Goal: Register for event/course

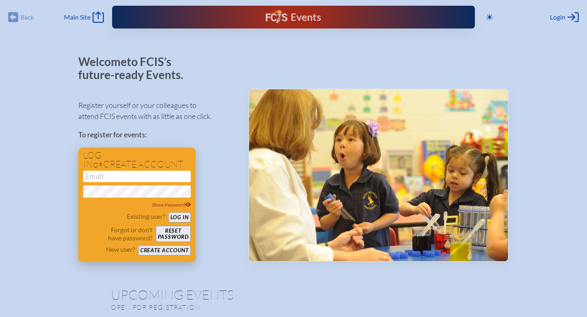
click at [117, 180] on input "email" at bounding box center [137, 176] width 108 height 11
type input "[EMAIL_ADDRESS][DOMAIN_NAME]"
click at [178, 217] on button "Log in" at bounding box center [179, 217] width 22 height 10
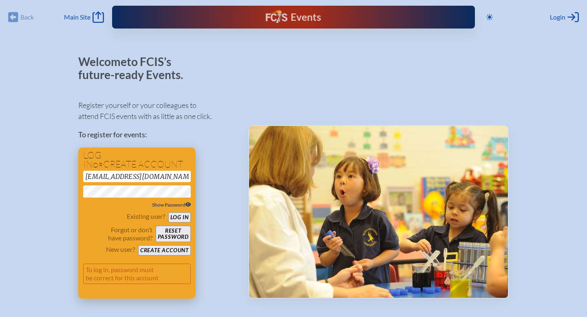
click at [166, 201] on div "Show Password" at bounding box center [137, 205] width 108 height 8
click at [182, 218] on button "Log in" at bounding box center [179, 217] width 22 height 10
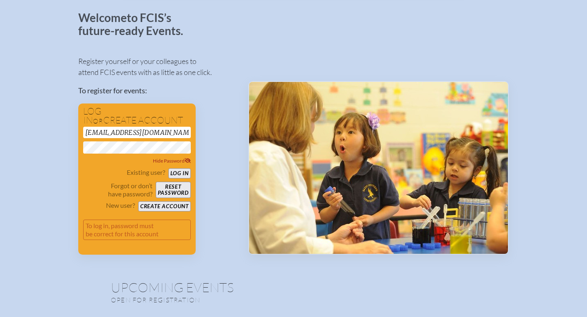
scroll to position [49, 0]
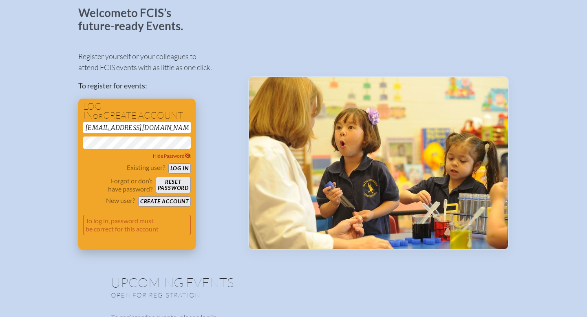
click at [167, 189] on button "Reset password" at bounding box center [173, 185] width 35 height 16
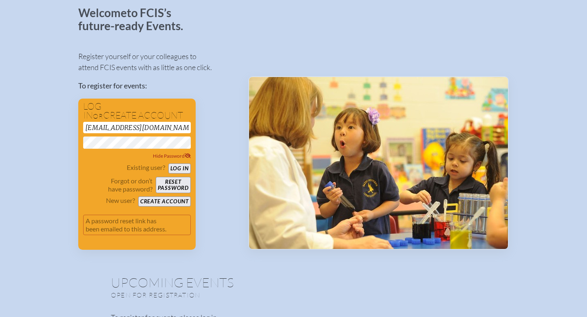
click at [215, 122] on div "Register yourself or your colleagues to attend FCIS events with as little as on…" at bounding box center [156, 147] width 157 height 206
click at [179, 168] on button "Log in" at bounding box center [179, 168] width 22 height 10
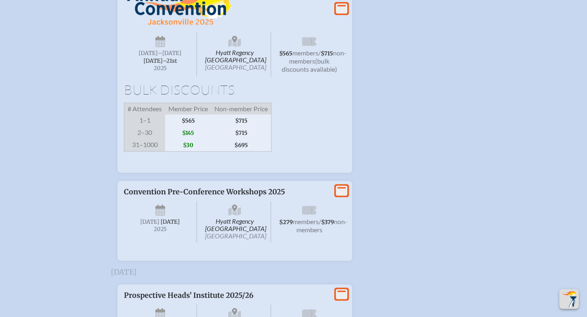
scroll to position [1553, 0]
click at [173, 57] on span "–[DATE]" at bounding box center [170, 54] width 24 height 7
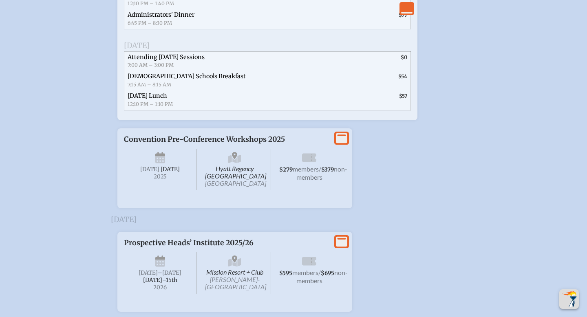
scroll to position [2024, 0]
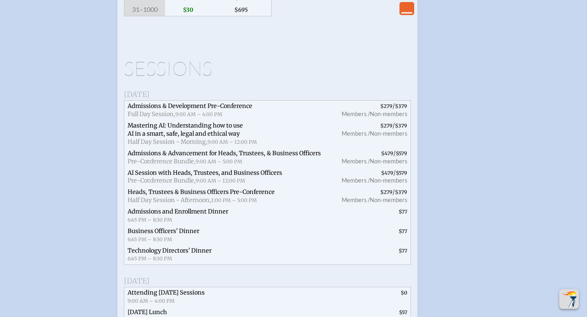
scroll to position [1690, 0]
click at [216, 109] on span "Admissions & Development Pre-Conference" at bounding box center [190, 105] width 125 height 7
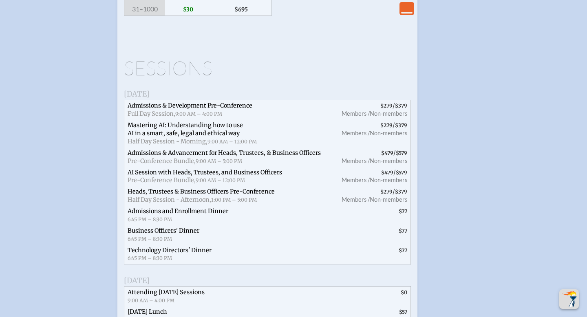
click at [407, 11] on icon "View Less" at bounding box center [406, 8] width 11 height 11
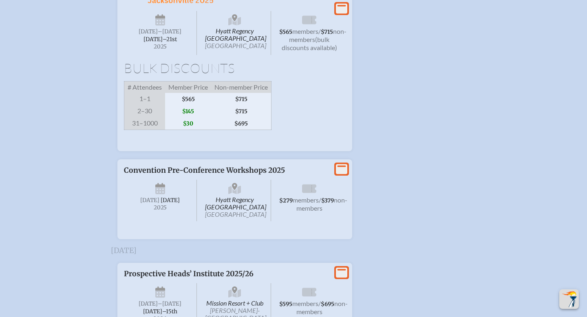
scroll to position [1575, 0]
click at [237, 50] on span "[GEOGRAPHIC_DATA]" at bounding box center [235, 46] width 61 height 8
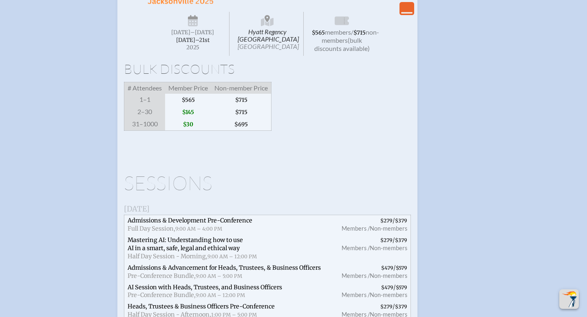
click at [339, 25] on icon at bounding box center [342, 21] width 14 height 9
click at [188, 106] on span "$565" at bounding box center [188, 100] width 46 height 12
click at [188, 118] on span "$145" at bounding box center [188, 112] width 46 height 12
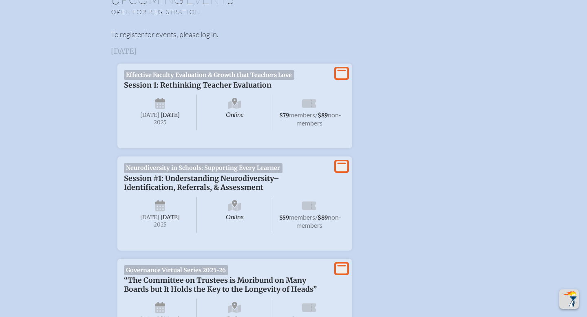
scroll to position [0, 0]
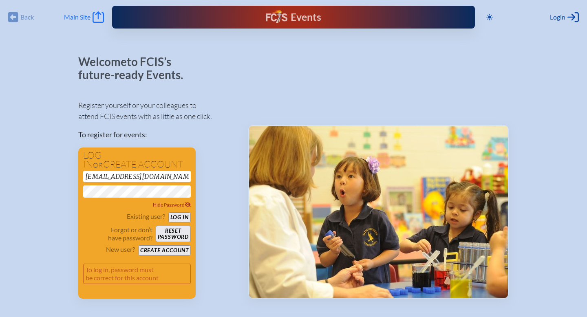
click at [97, 18] on icon "Main Site" at bounding box center [98, 16] width 11 height 11
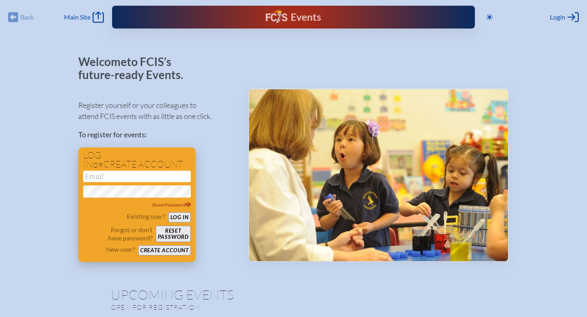
click at [179, 214] on button "Log in" at bounding box center [179, 217] width 22 height 10
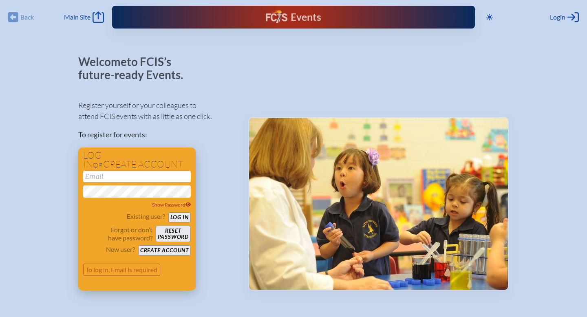
click at [112, 176] on input "email" at bounding box center [137, 176] width 108 height 11
type input "[EMAIL_ADDRESS][DOMAIN_NAME]"
click at [179, 219] on button "Log in" at bounding box center [179, 217] width 22 height 10
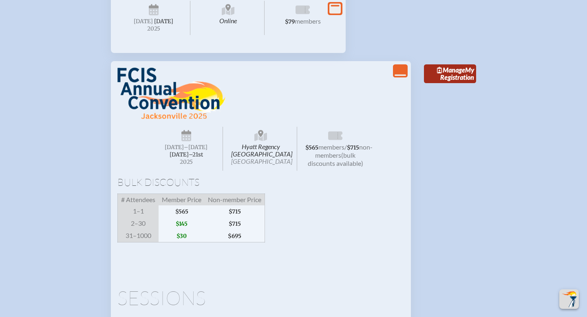
scroll to position [1382, 0]
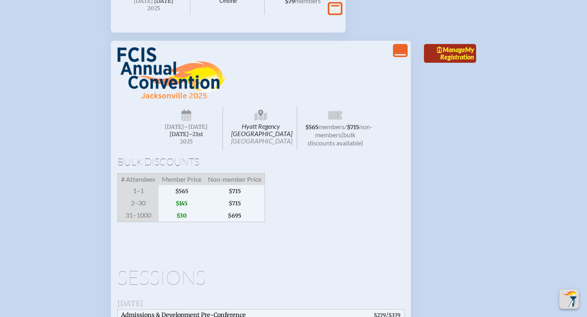
click at [456, 63] on link "Manage My Registration" at bounding box center [450, 53] width 52 height 19
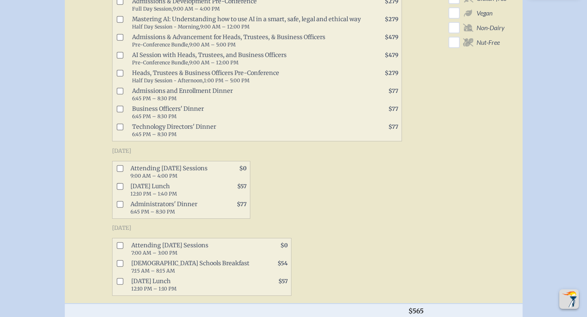
scroll to position [441, 0]
click at [121, 164] on input "checkbox" at bounding box center [120, 167] width 7 height 7
checkbox input "true"
click at [121, 182] on input "checkbox" at bounding box center [120, 185] width 7 height 7
checkbox input "true"
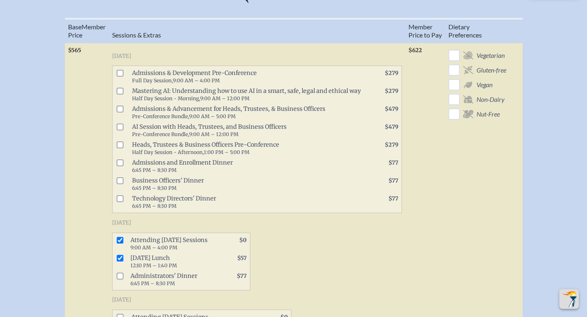
scroll to position [370, 0]
